Goal: Task Accomplishment & Management: Manage account settings

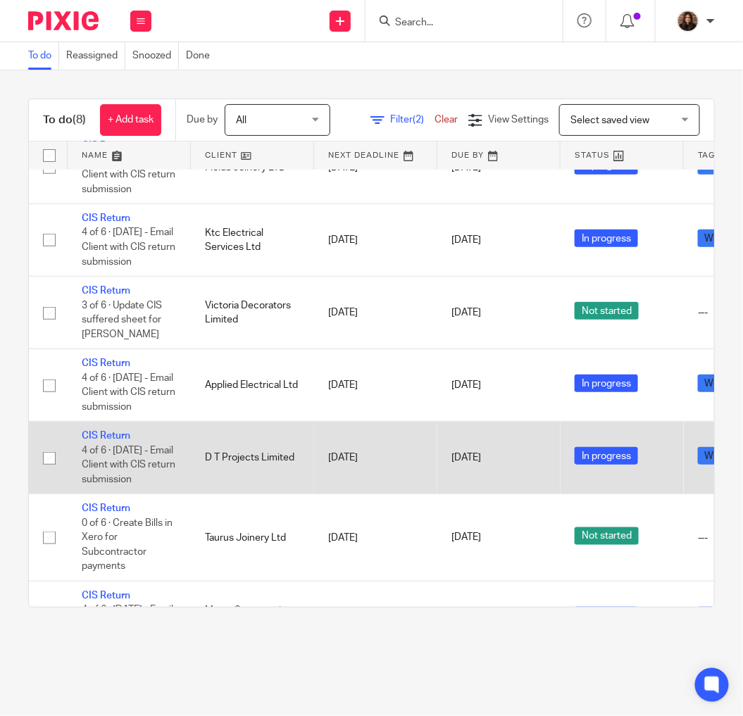
scroll to position [192, 0]
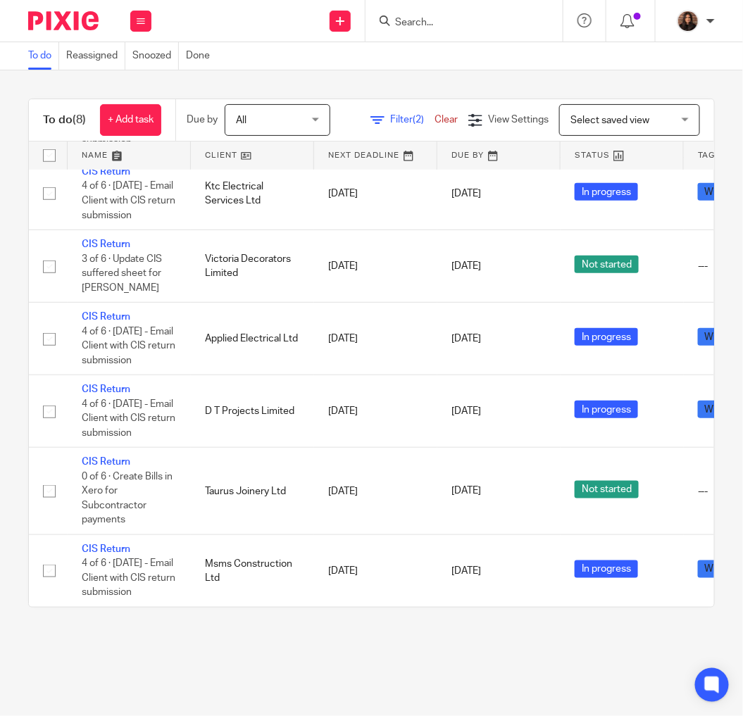
click at [384, 113] on icon at bounding box center [377, 120] width 14 height 14
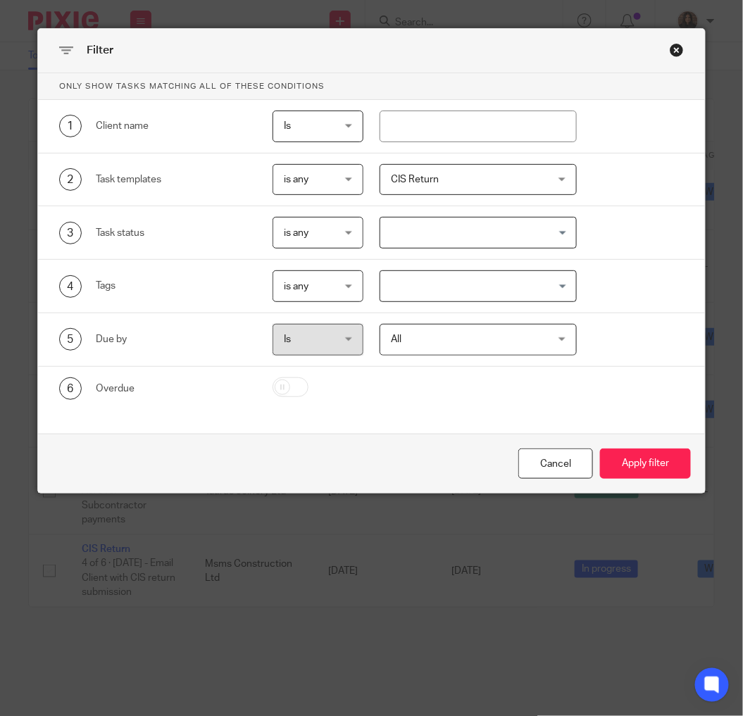
click at [454, 185] on span "CIS Return" at bounding box center [465, 180] width 149 height 30
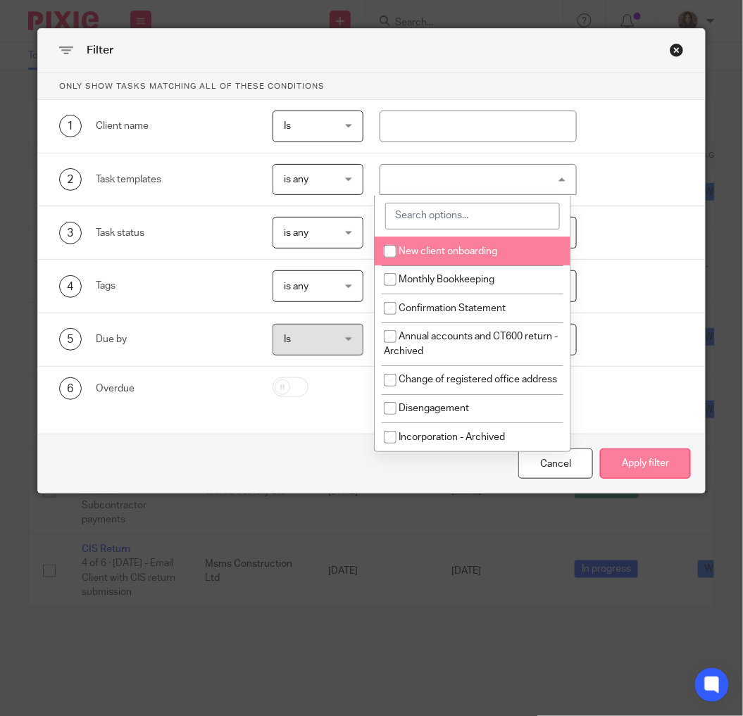
click at [629, 460] on button "Apply filter" at bounding box center [645, 463] width 91 height 30
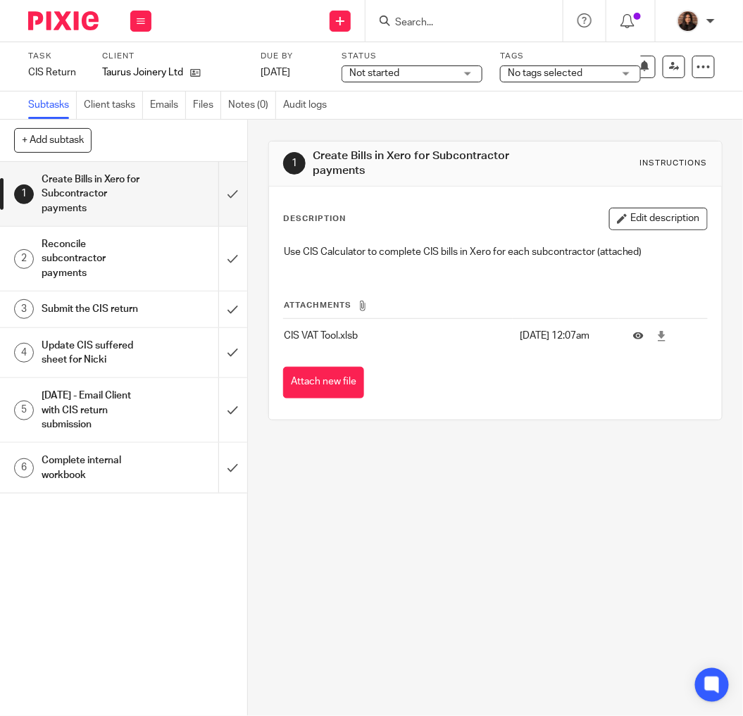
click at [493, 446] on div "1 Create Bills in Xero for Subcontractor payments Instructions Description Edit…" at bounding box center [495, 418] width 495 height 596
click at [216, 188] on input "submit" at bounding box center [123, 194] width 247 height 64
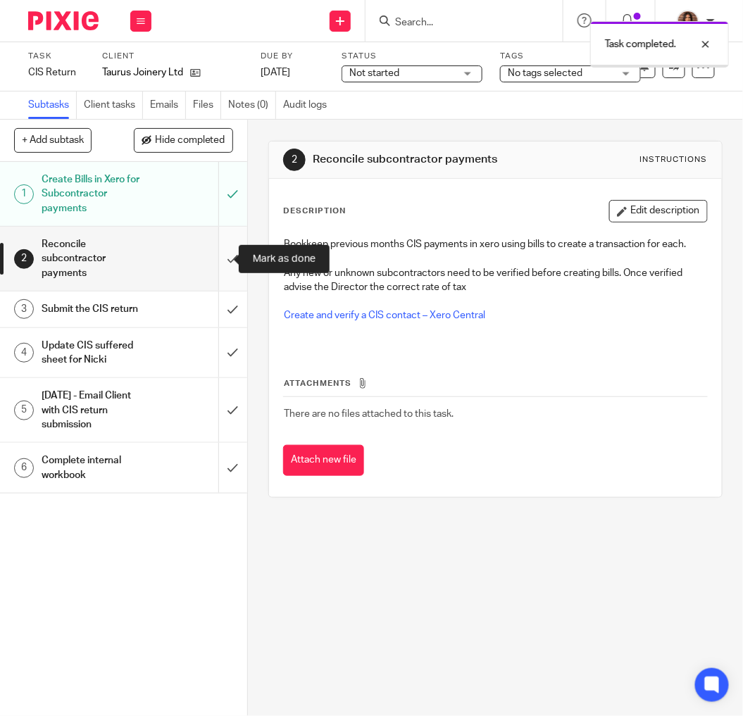
click at [212, 256] on input "submit" at bounding box center [123, 259] width 247 height 64
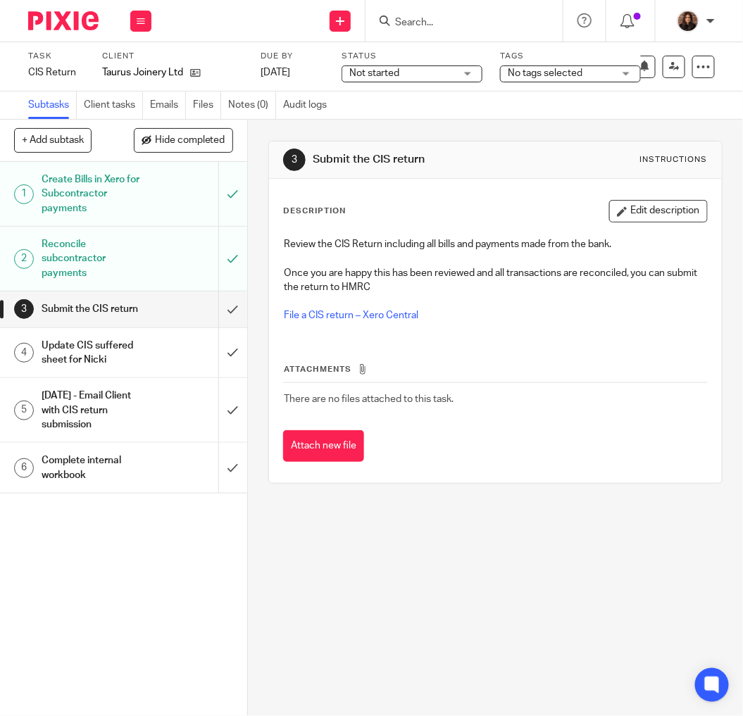
click at [460, 23] on input "Search" at bounding box center [457, 23] width 127 height 13
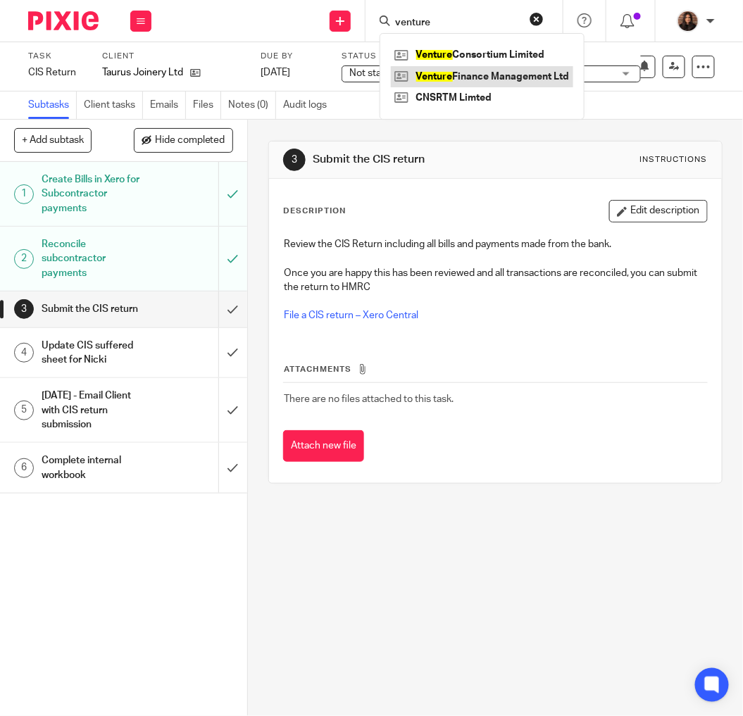
type input "venture"
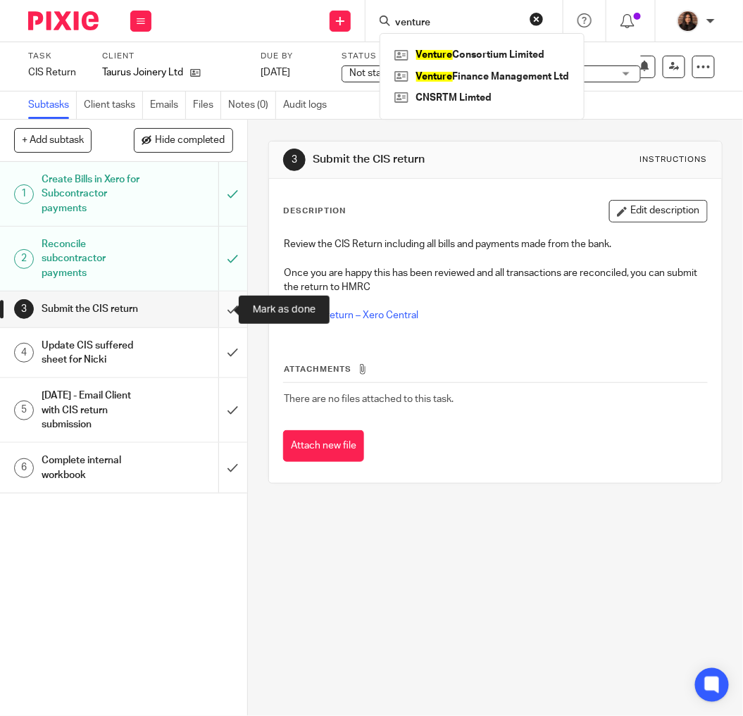
click at [219, 303] on input "submit" at bounding box center [123, 308] width 247 height 35
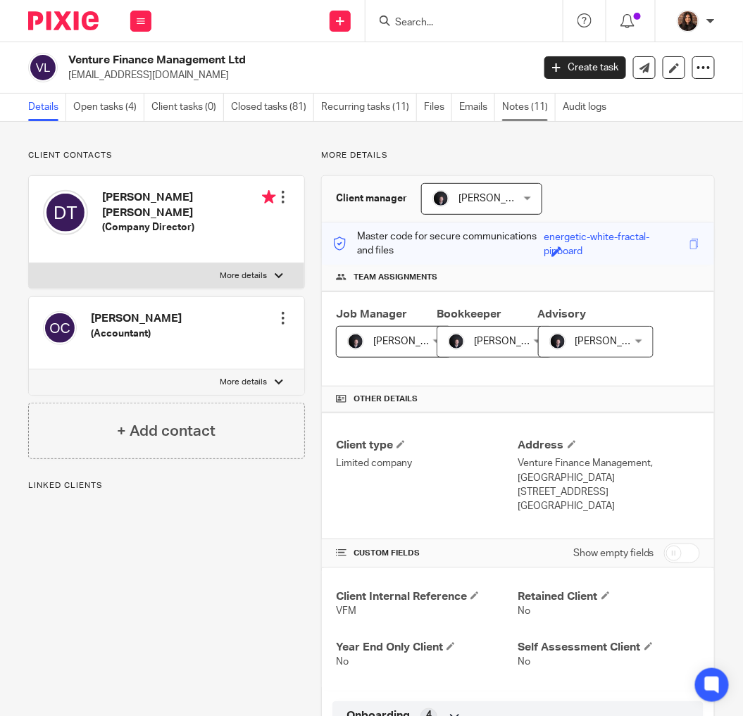
click at [530, 109] on link "Notes (11)" at bounding box center [529, 107] width 54 height 27
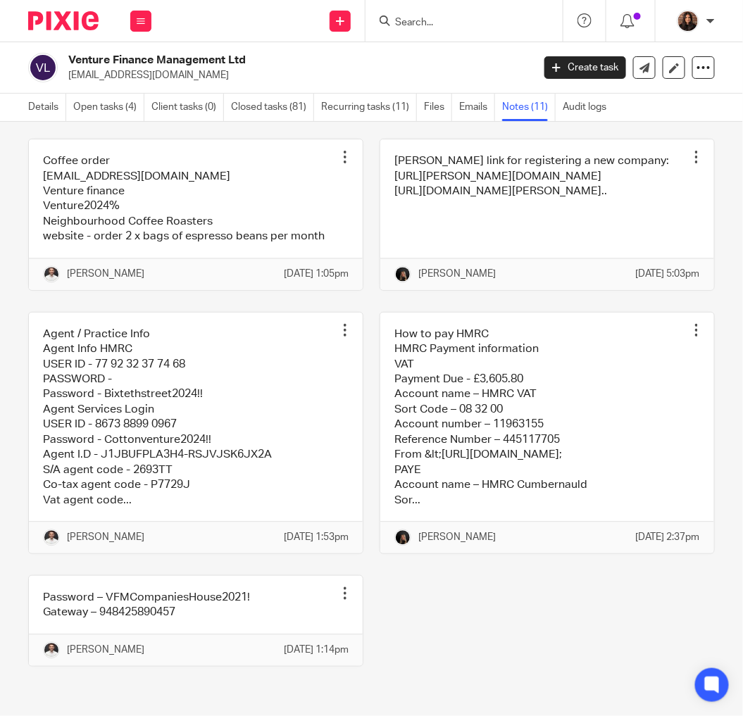
scroll to position [765, 0]
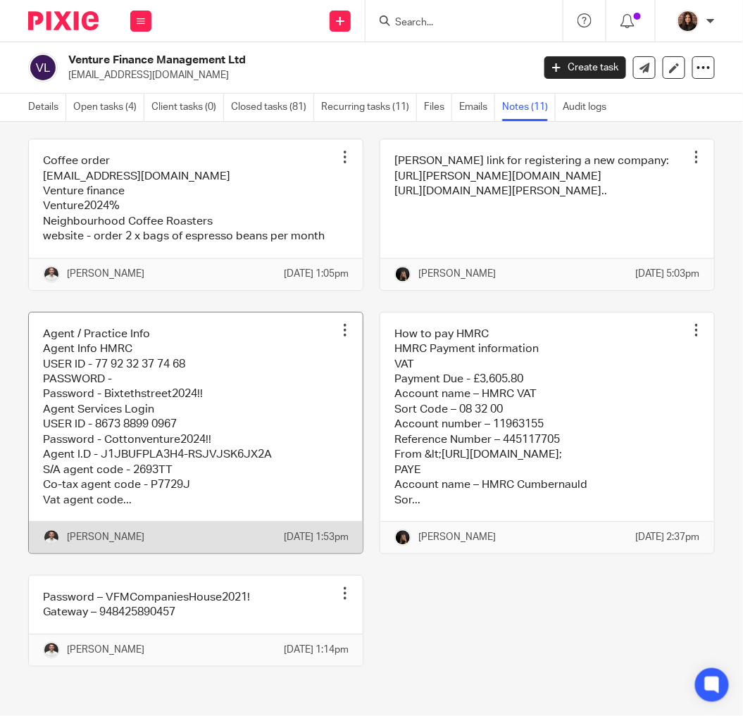
click at [263, 343] on link at bounding box center [196, 433] width 334 height 241
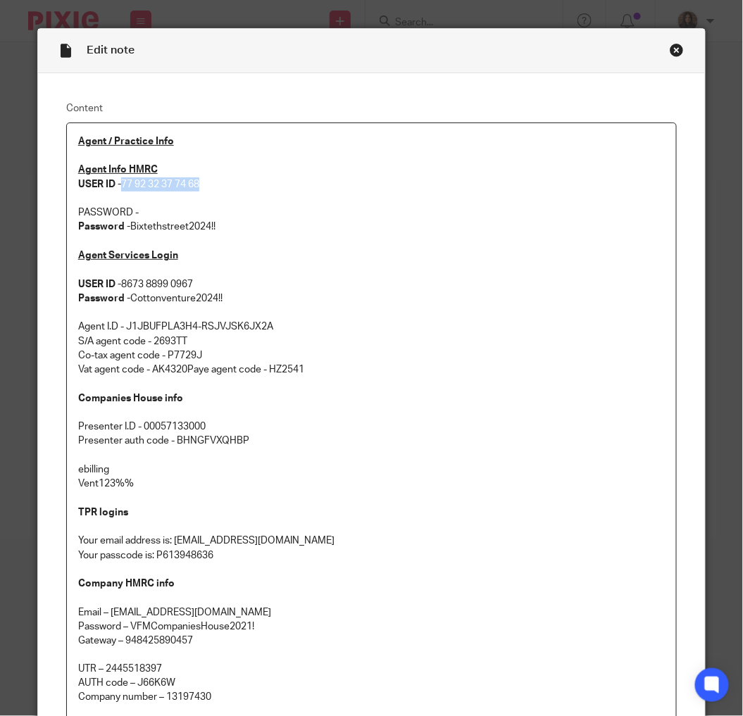
drag, startPoint x: 205, startPoint y: 184, endPoint x: 120, endPoint y: 185, distance: 85.2
click at [120, 185] on p "Agent Info HMRC USER ID - 77 92 32 37 74 68" at bounding box center [371, 177] width 587 height 29
copy p "77 92 32 37 74 68"
drag, startPoint x: 220, startPoint y: 227, endPoint x: 128, endPoint y: 226, distance: 91.5
click at [128, 226] on p "Password - Bixtethstreet2024!!" at bounding box center [371, 227] width 587 height 14
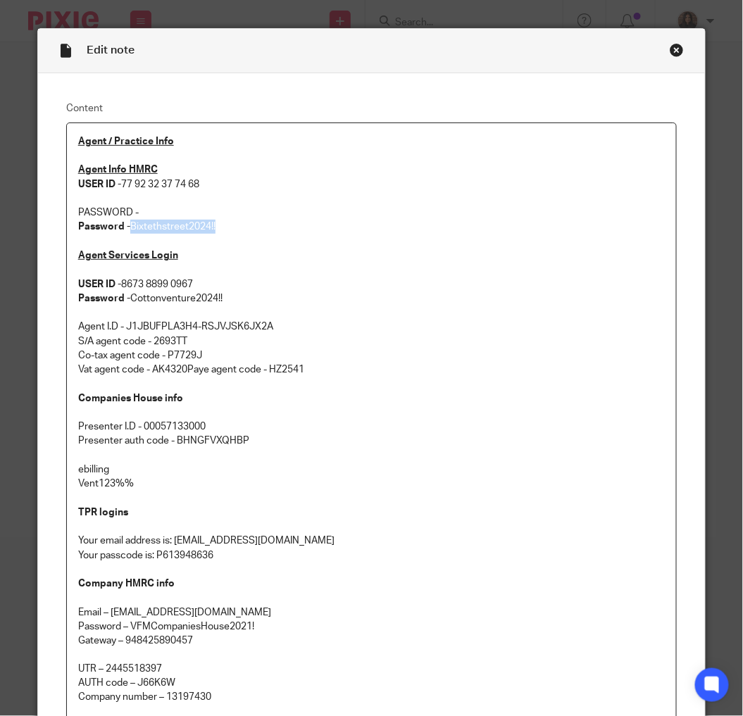
copy p "Bixtethstreet2024!!"
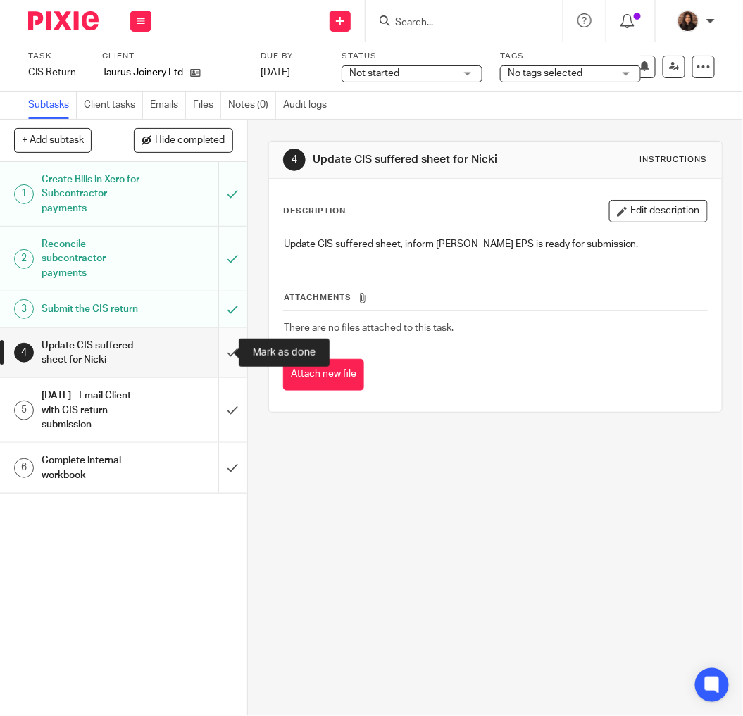
click at [219, 349] on input "submit" at bounding box center [123, 353] width 247 height 50
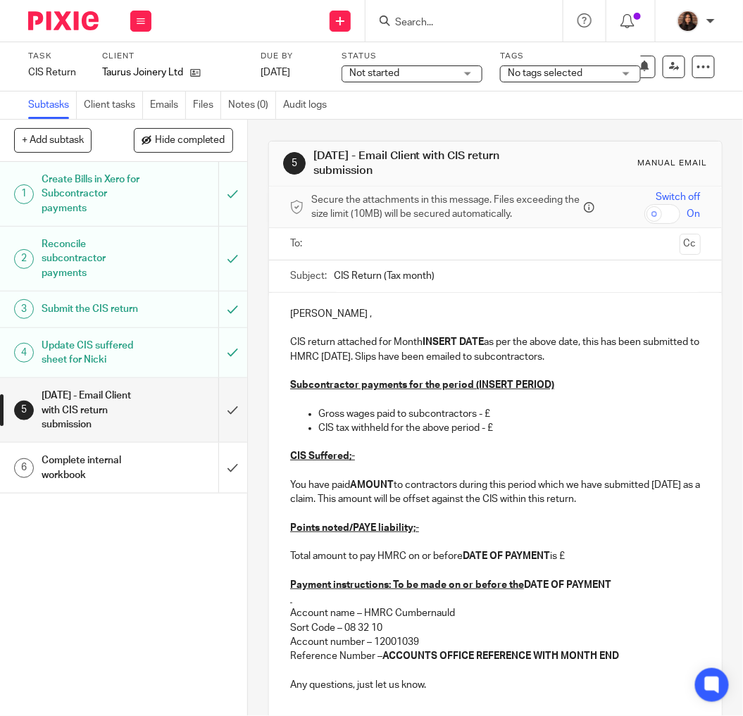
click at [391, 81] on div "Not started Not started" at bounding box center [411, 73] width 141 height 17
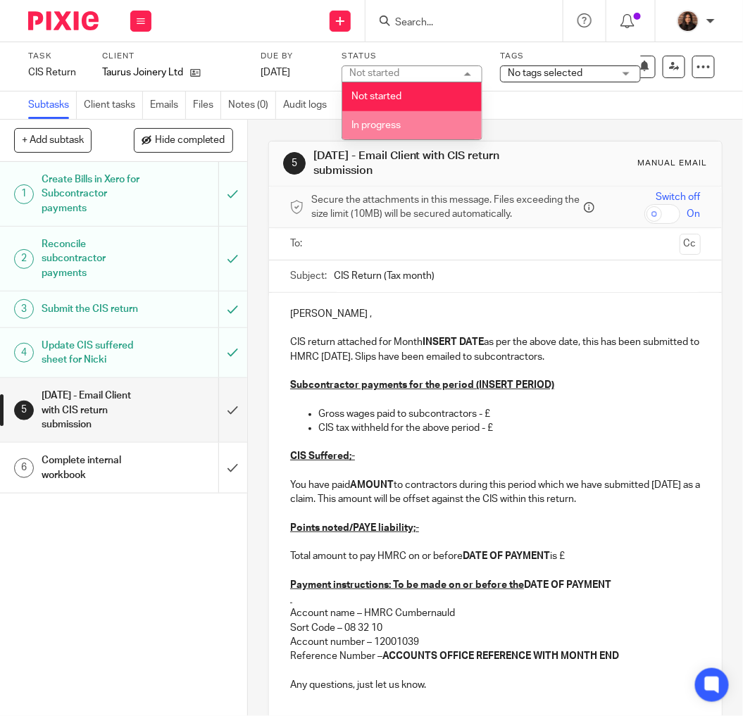
drag, startPoint x: 398, startPoint y: 125, endPoint x: 474, endPoint y: 117, distance: 76.4
click at [398, 125] on span "In progress" at bounding box center [375, 125] width 49 height 10
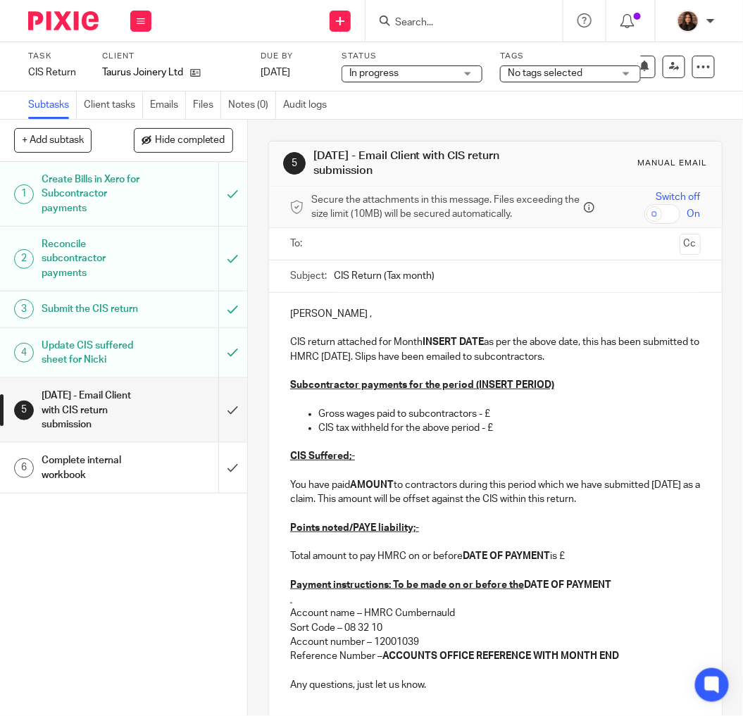
click at [555, 77] on span "No tags selected" at bounding box center [545, 73] width 75 height 10
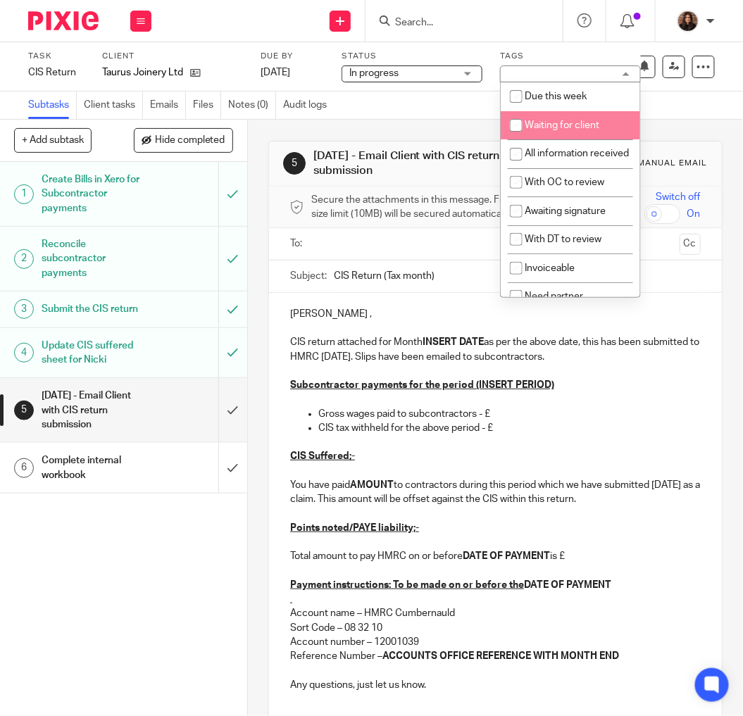
scroll to position [130, 0]
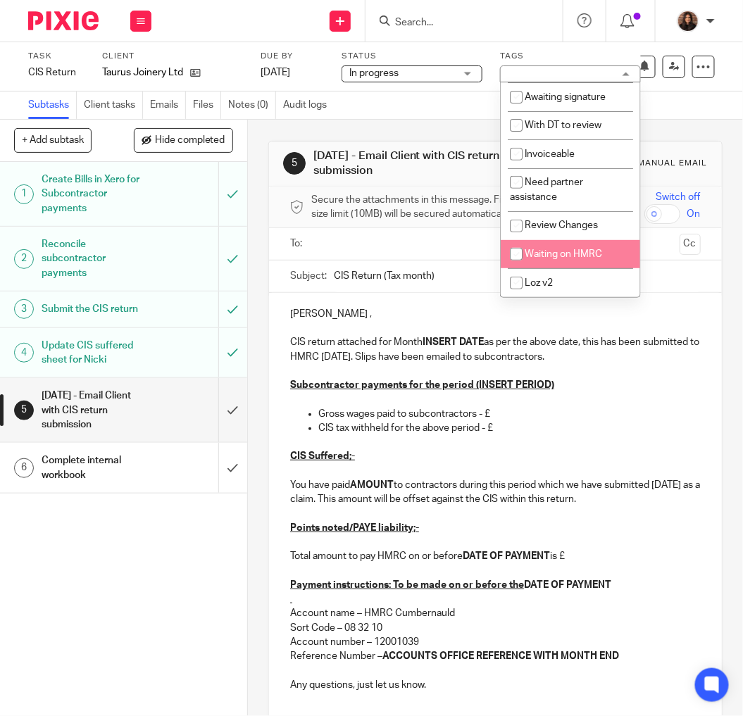
click at [562, 259] on span "Waiting on HMRC" at bounding box center [562, 254] width 77 height 10
checkbox input "true"
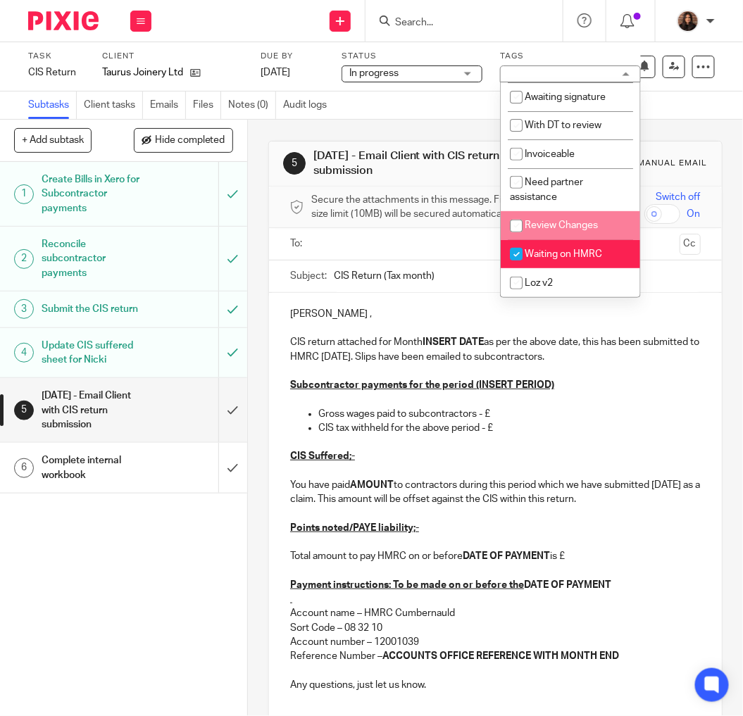
click at [446, 94] on div "Subtasks Client tasks Emails Files Notes (0) Audit logs" at bounding box center [371, 106] width 743 height 28
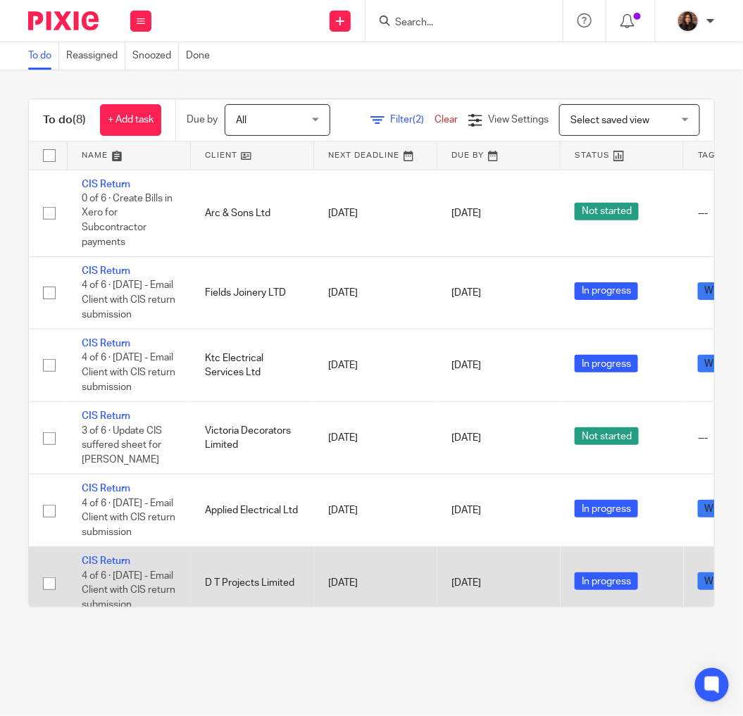
drag, startPoint x: 394, startPoint y: 595, endPoint x: 257, endPoint y: 553, distance: 143.4
click at [280, 585] on tr "CIS Return 4 of 6 · 2 days later - Email Client with CIS return submission D T …" at bounding box center [479, 583] width 901 height 73
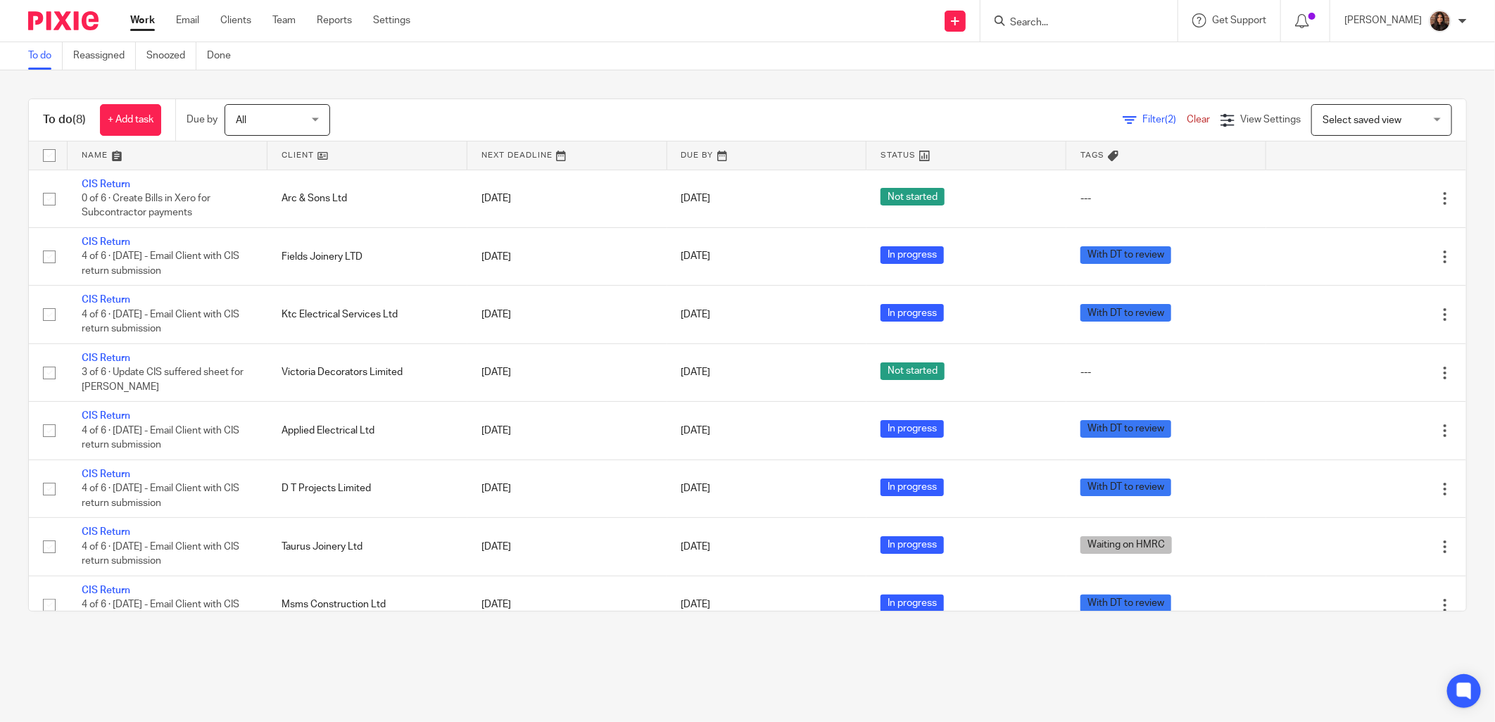
click at [742, 121] on span "Filter (2)" at bounding box center [1165, 120] width 44 height 10
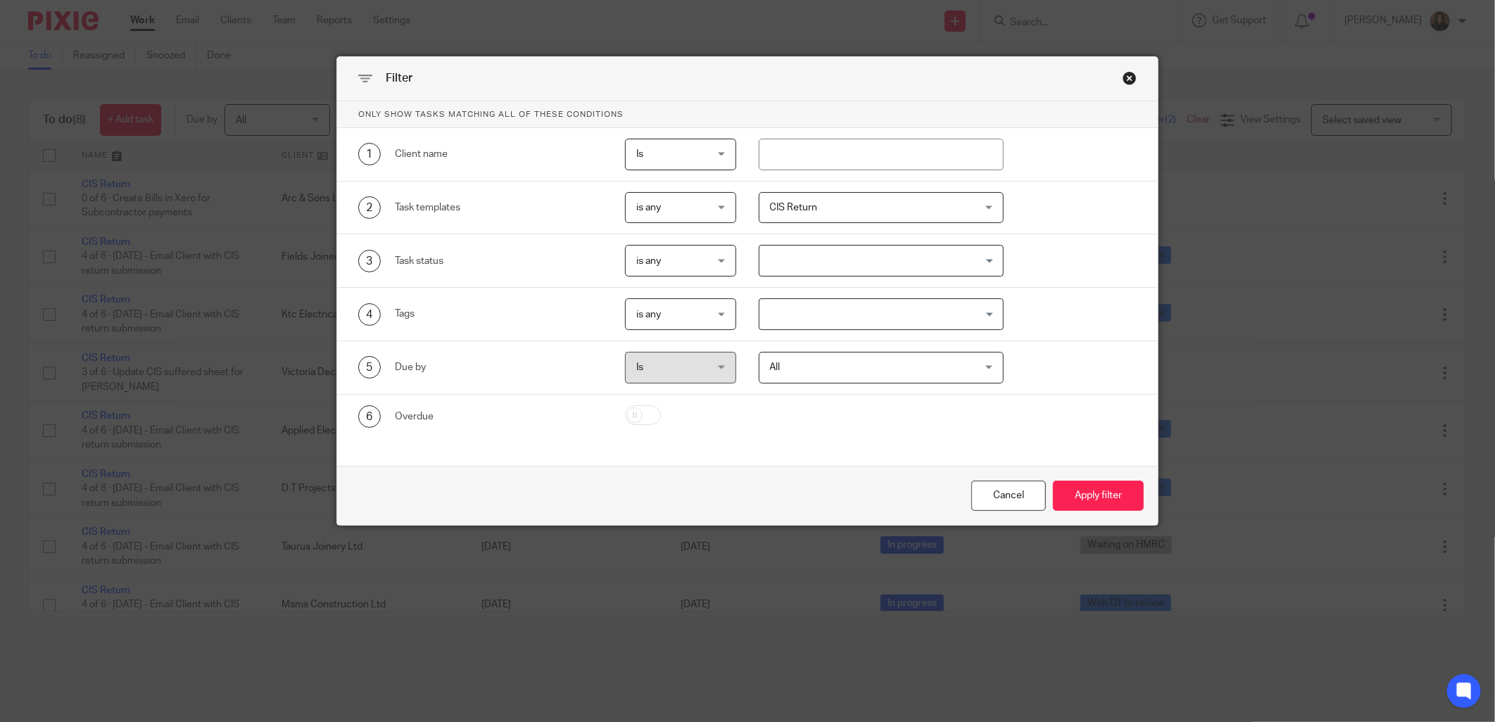
click at [742, 208] on span "CIS Return" at bounding box center [863, 208] width 187 height 30
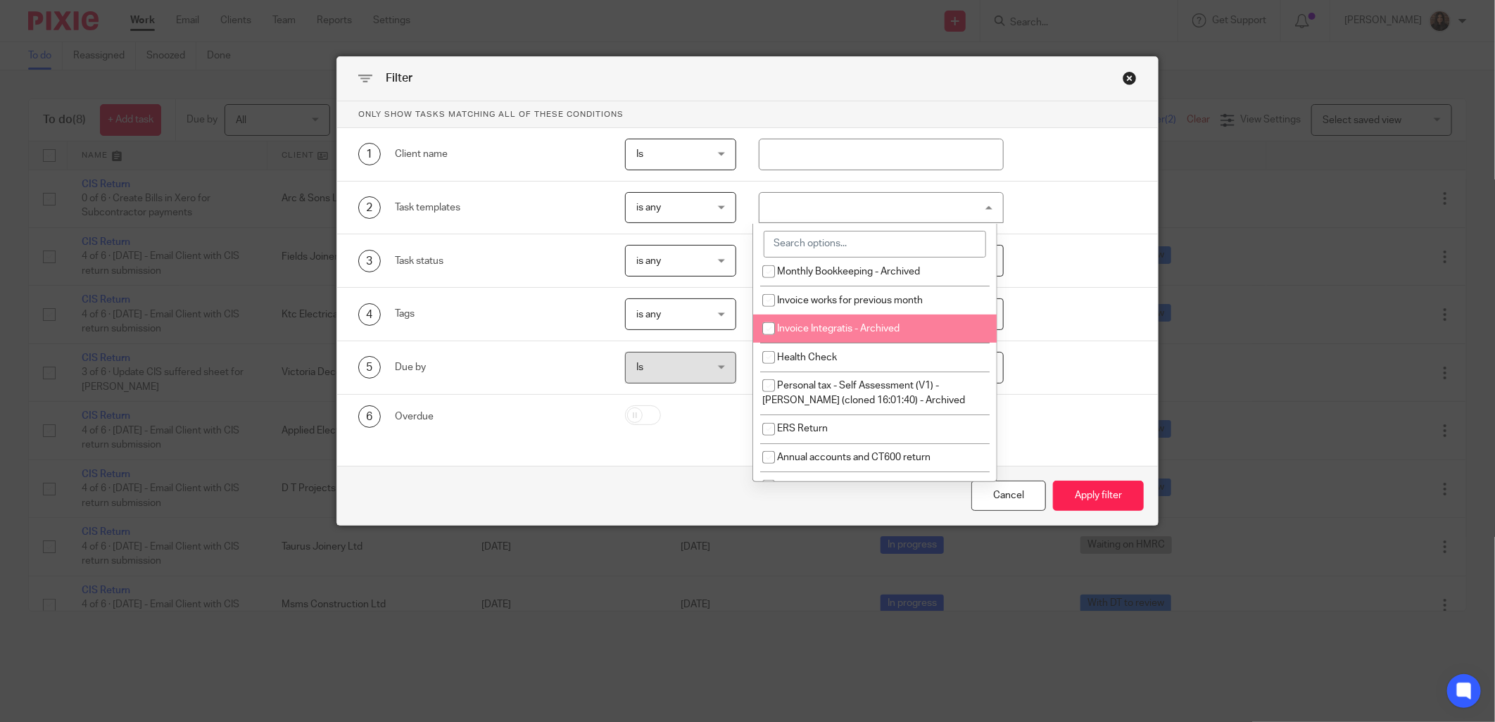
scroll to position [391, 0]
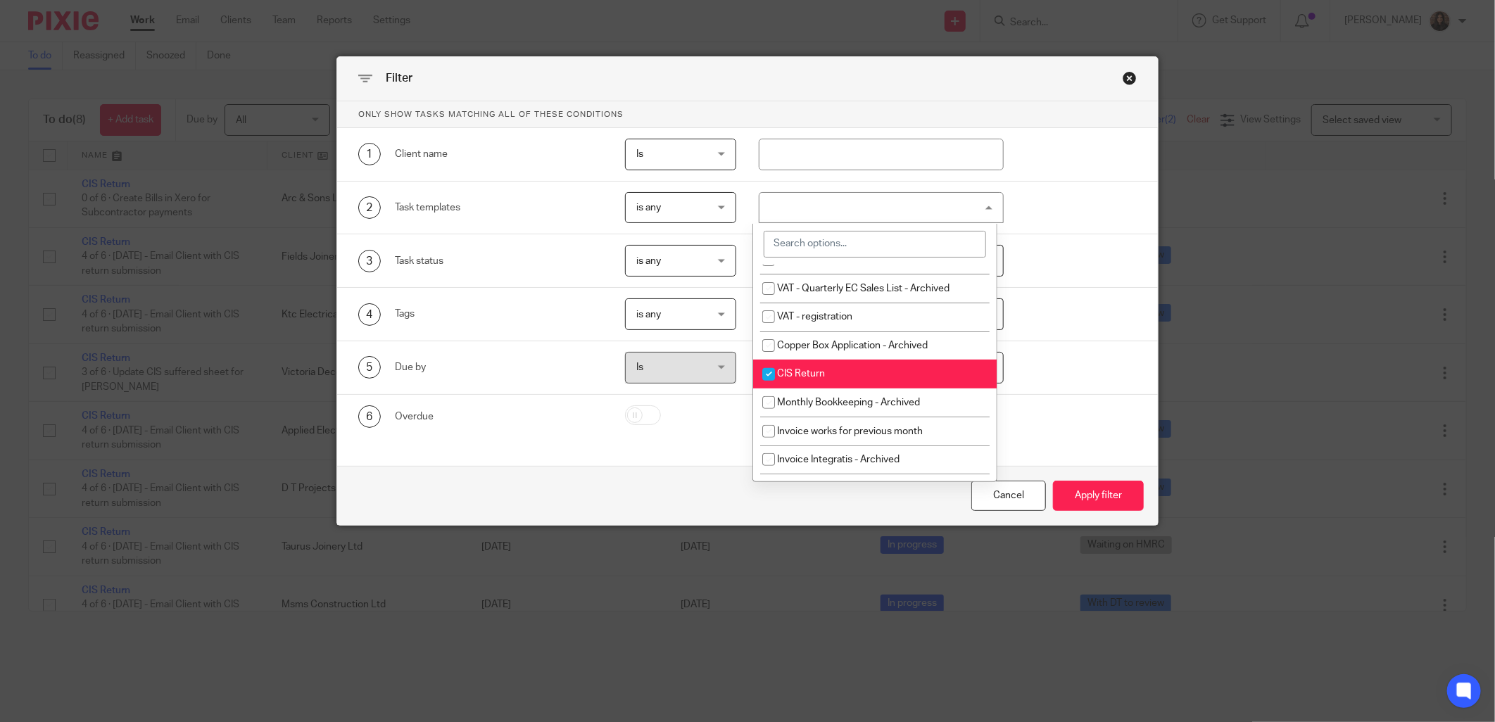
click at [742, 384] on input "checkbox" at bounding box center [768, 374] width 27 height 27
checkbox input "false"
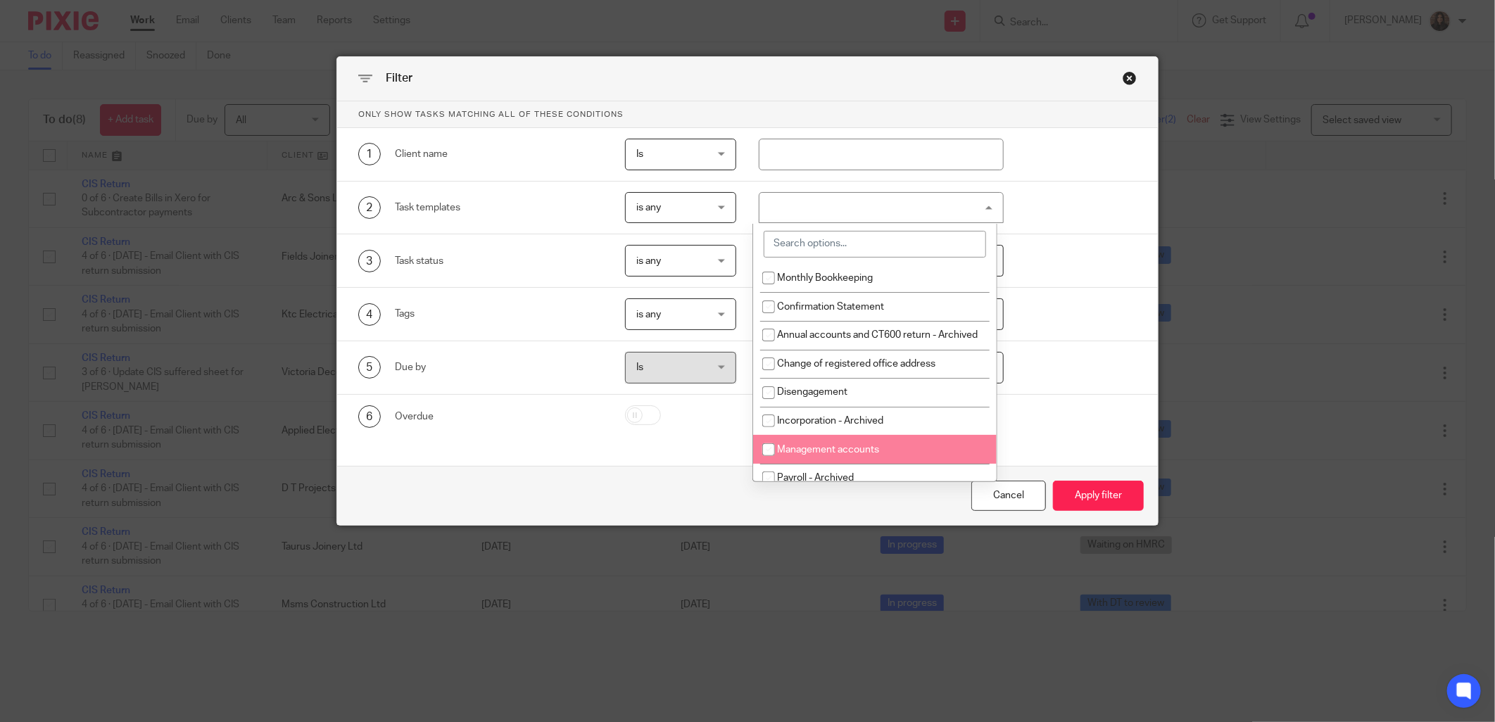
scroll to position [0, 0]
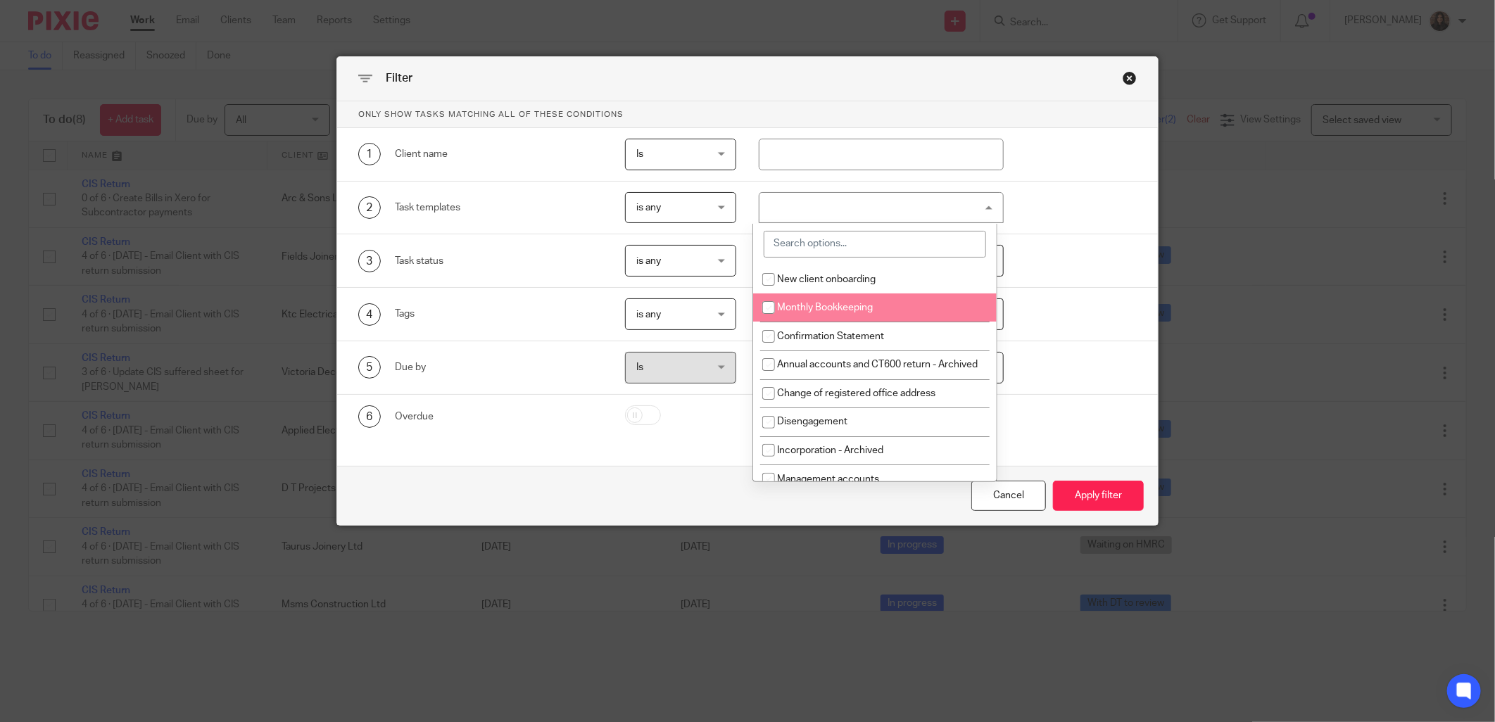
click at [742, 312] on span "Monthly Bookkeeping" at bounding box center [825, 308] width 96 height 10
checkbox input "true"
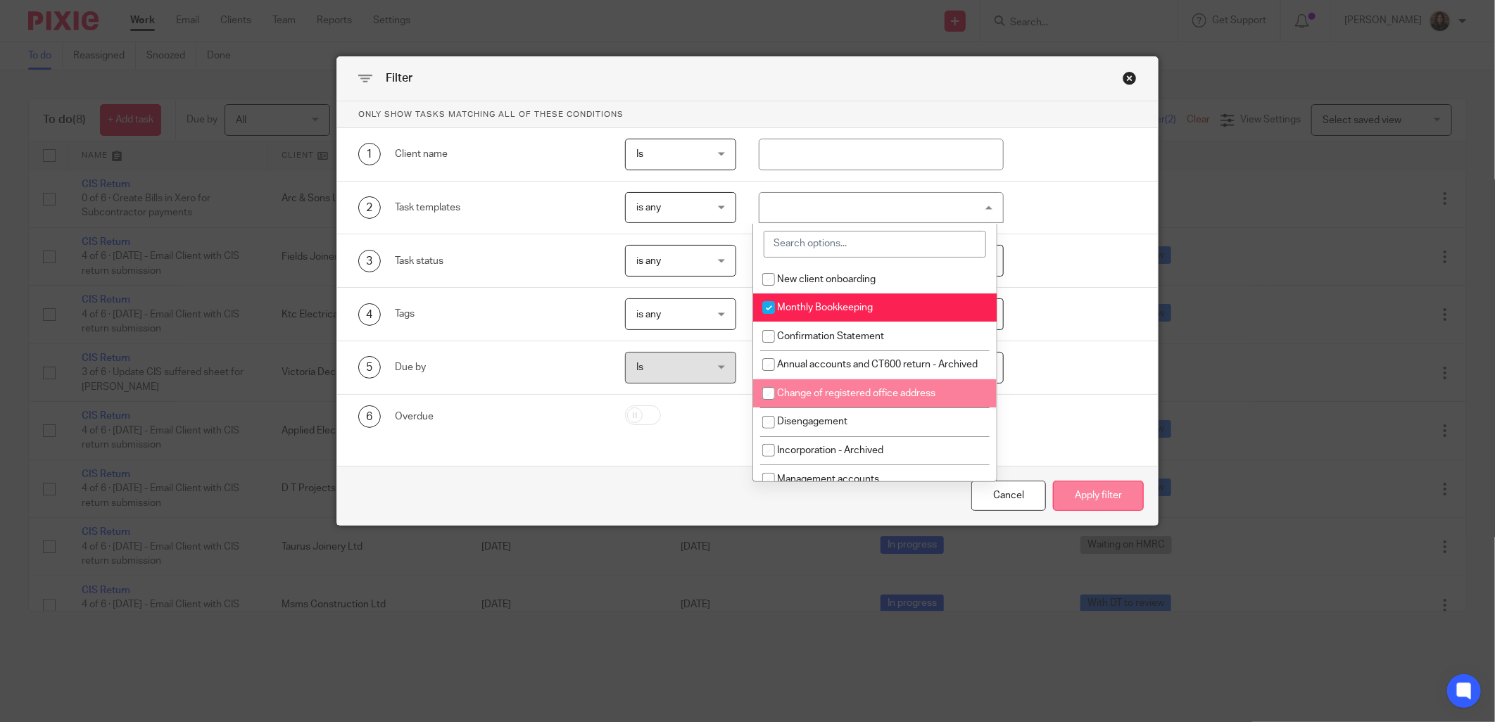
click at [742, 498] on button "Apply filter" at bounding box center [1098, 496] width 91 height 30
